Goal: Information Seeking & Learning: Learn about a topic

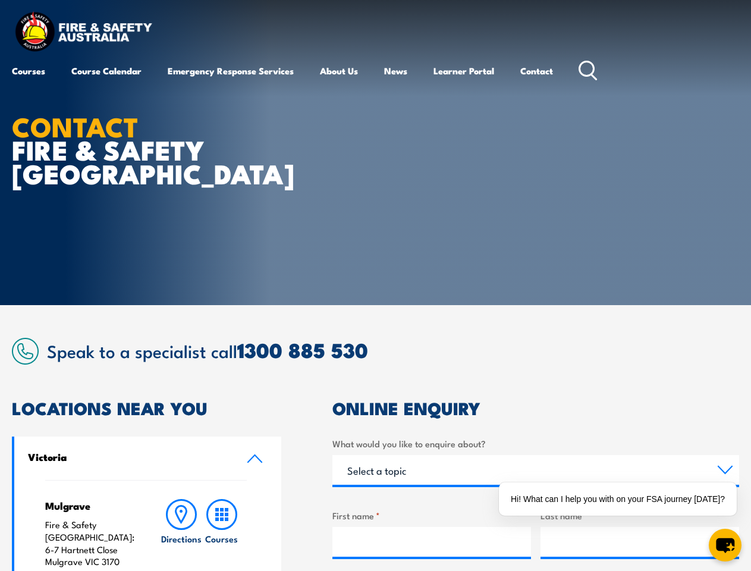
click at [375, 286] on article "CONTACT FIRE & SAFETY AUSTRALIA" at bounding box center [376, 152] width 728 height 305
click at [621, 499] on div "Hi! What can I help you with on your FSA journey [DATE]?" at bounding box center [618, 498] width 238 height 33
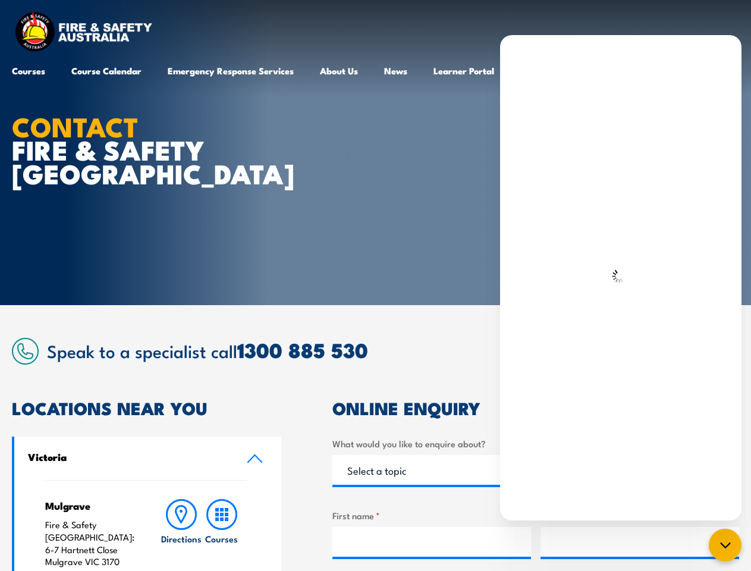
click at [725, 545] on icon "chat-button" at bounding box center [726, 545] width 14 height 14
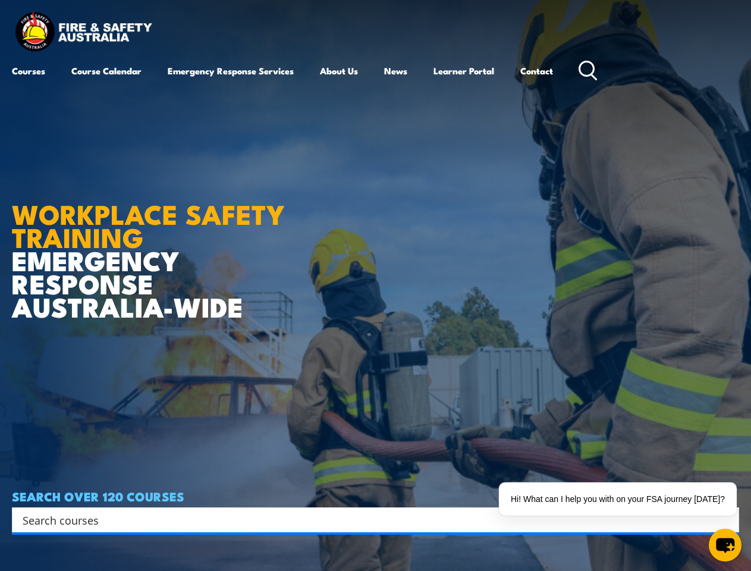
click at [375, 286] on article "WORKPLACE SAFETY TRAINING EMERGENCY RESPONSE AUSTRALIA-WIDE SEARCH OVER 120 COU…" at bounding box center [376, 285] width 728 height 571
click at [368, 520] on input "Search input" at bounding box center [368, 520] width 691 height 18
click at [621, 499] on div "Hi! What can I help you with on your FSA journey [DATE]?" at bounding box center [618, 498] width 238 height 33
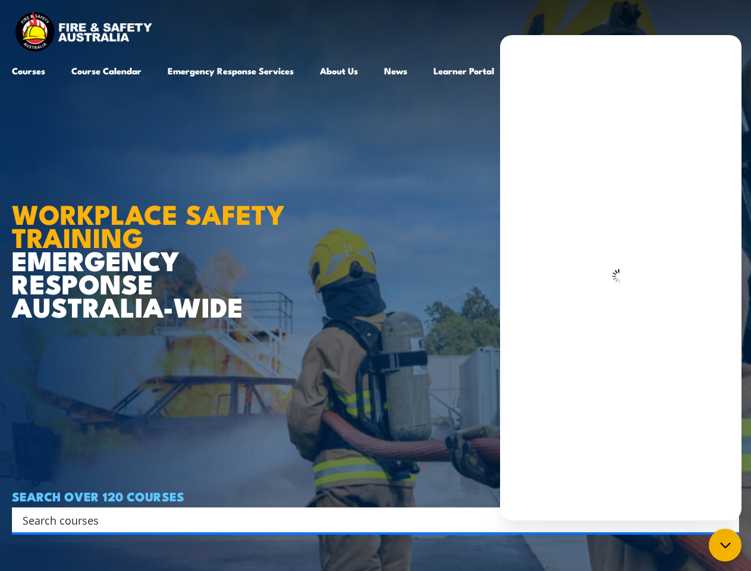
click at [725, 545] on icon "chat-button" at bounding box center [726, 545] width 14 height 14
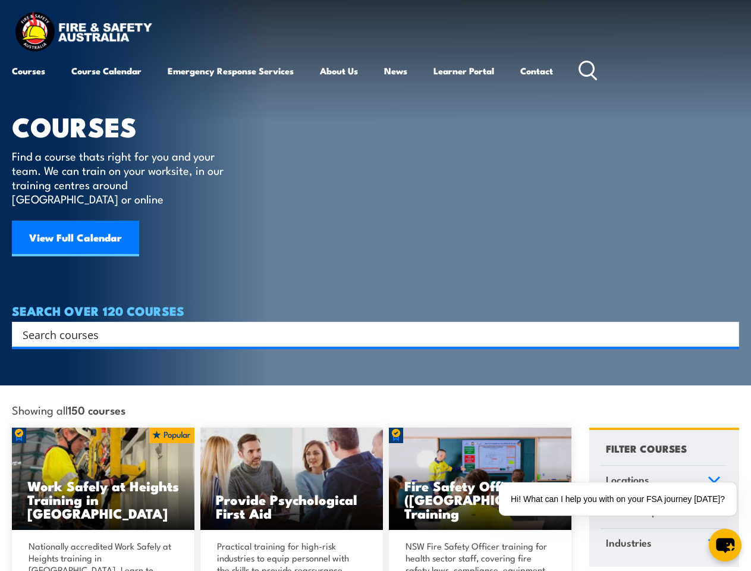
click at [375, 286] on article "COURSES Find a course thats right for you and your team. We can train on your w…" at bounding box center [376, 173] width 728 height 347
click at [368, 325] on input "Search input" at bounding box center [368, 334] width 691 height 18
click at [727, 326] on icon "Search magnifier button" at bounding box center [726, 334] width 13 height 17
click at [663, 467] on link "Locations" at bounding box center [664, 481] width 126 height 31
click at [663, 530] on div "[GEOGRAPHIC_DATA] [GEOGRAPHIC_DATA] [GEOGRAPHIC_DATA] Online [GEOGRAPHIC_DATA] …" at bounding box center [664, 524] width 126 height 54
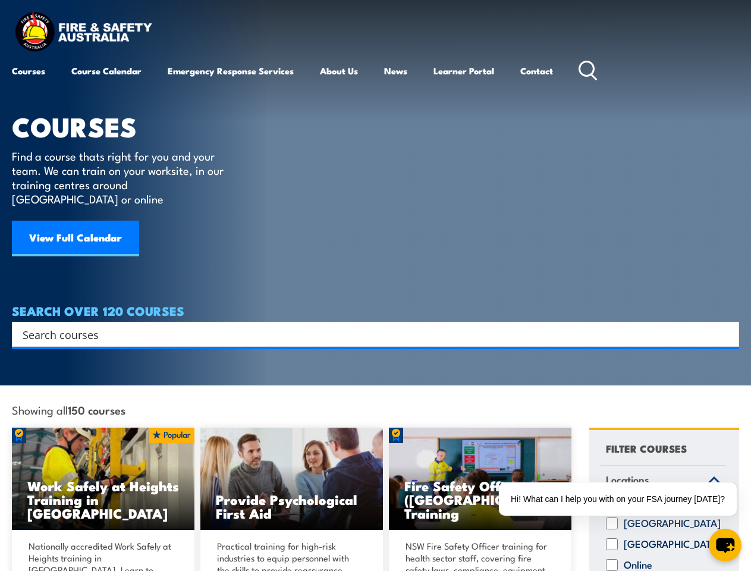
click at [621, 499] on div "Hi! What can I help you with on your FSA journey [DATE]?" at bounding box center [618, 498] width 238 height 33
